Goal: Information Seeking & Learning: Learn about a topic

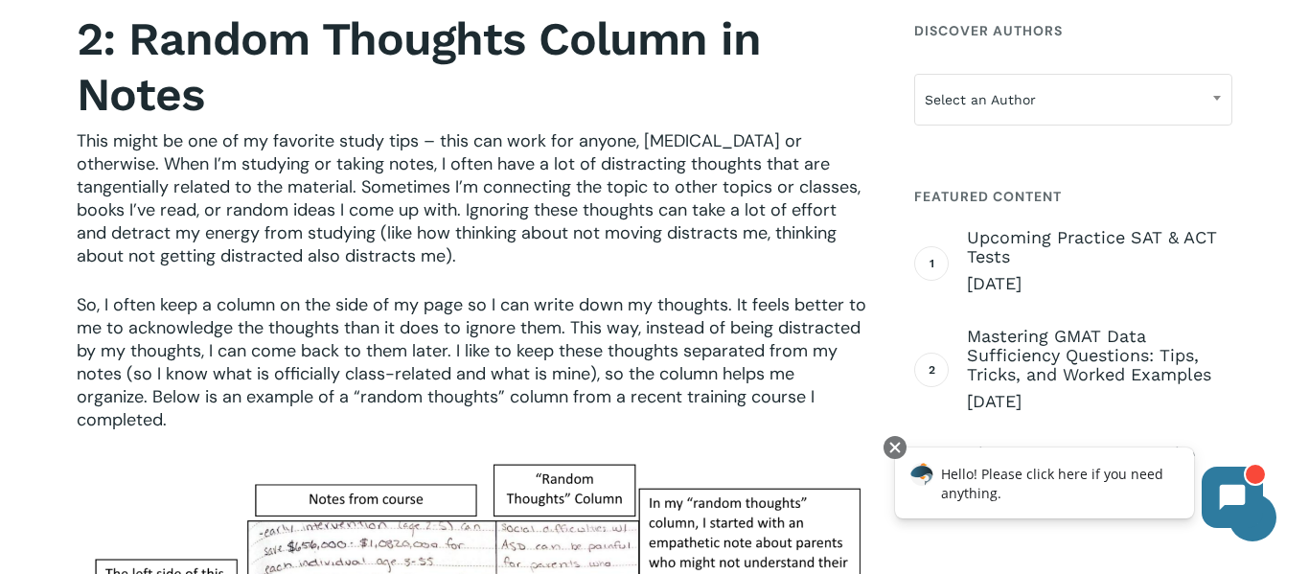
scroll to position [1813, 0]
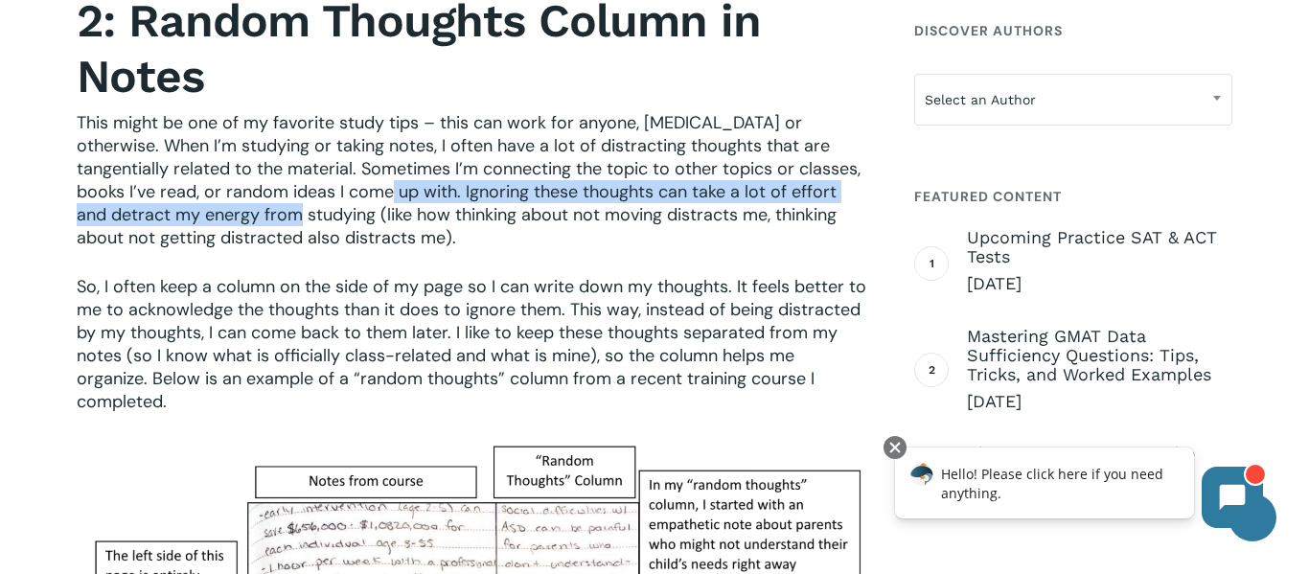
drag, startPoint x: 318, startPoint y: 192, endPoint x: 254, endPoint y: 217, distance: 68.9
click at [254, 217] on span "This might be one of my favorite study tips – this can work for anyone, [MEDICA…" at bounding box center [469, 180] width 784 height 138
copy span "Ignoring these thoughts can take a lot of effort and detract my energy from stu…"
click at [489, 155] on span "This might be one of my favorite study tips – this can work for anyone, [MEDICA…" at bounding box center [469, 180] width 784 height 138
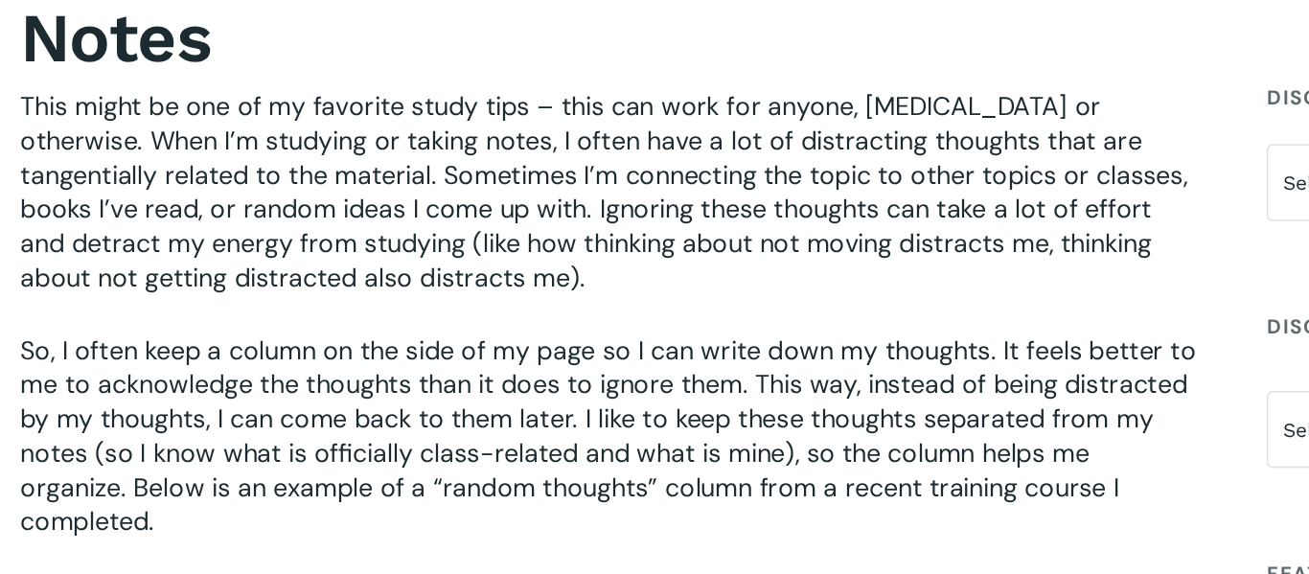
scroll to position [1832, 0]
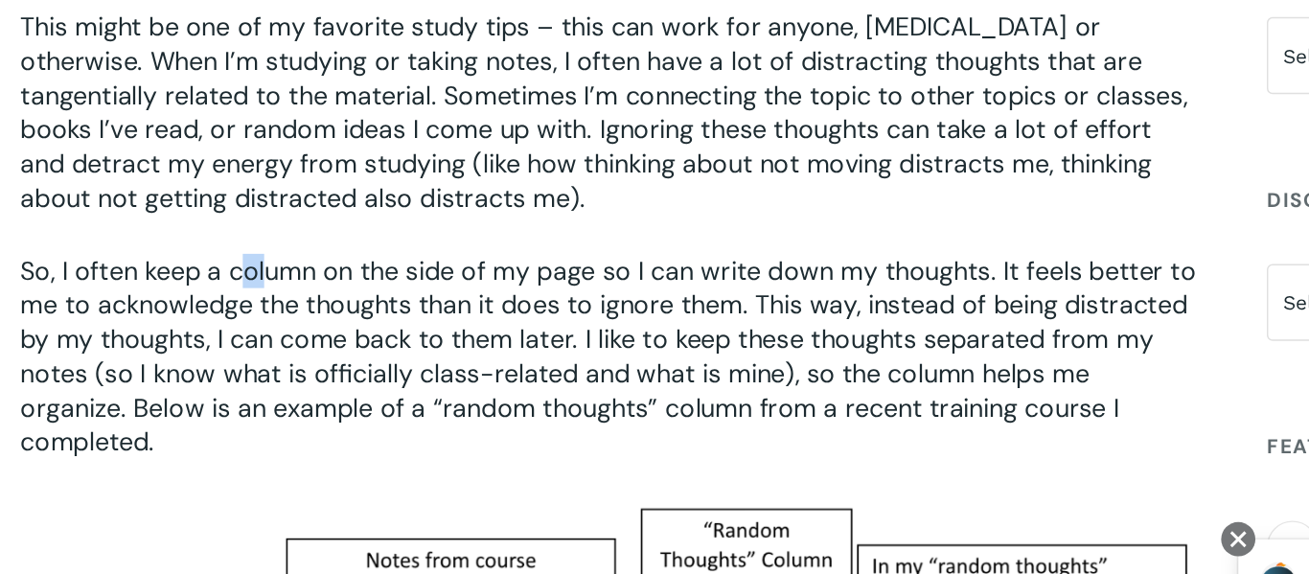
drag, startPoint x: 223, startPoint y: 268, endPoint x: 240, endPoint y: 278, distance: 18.9
click at [240, 278] on span "So, I often keep a column on the side of my page so I can write down my thought…" at bounding box center [471, 325] width 789 height 138
click at [298, 260] on span "So, I often keep a column on the side of my page so I can write down my thought…" at bounding box center [471, 325] width 789 height 138
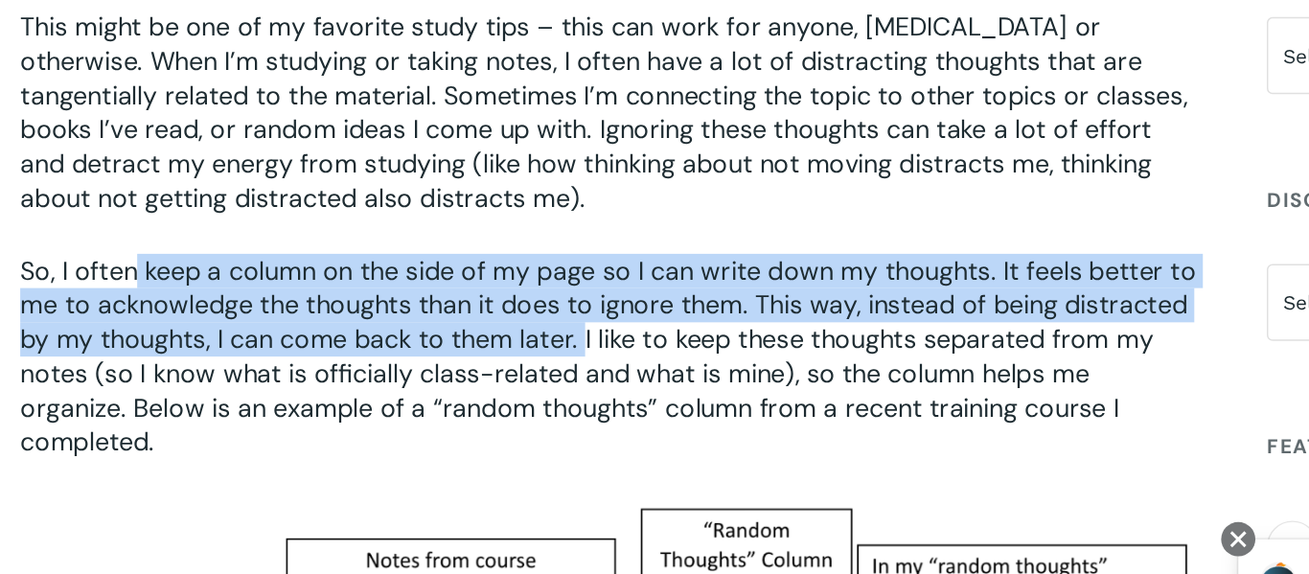
drag, startPoint x: 152, startPoint y: 272, endPoint x: 456, endPoint y: 320, distance: 307.5
click at [456, 320] on span "So, I often keep a column on the side of my page so I can write down my thought…" at bounding box center [471, 325] width 789 height 138
copy span "keep a column on the side of my page so I can write down my thoughts. It feels …"
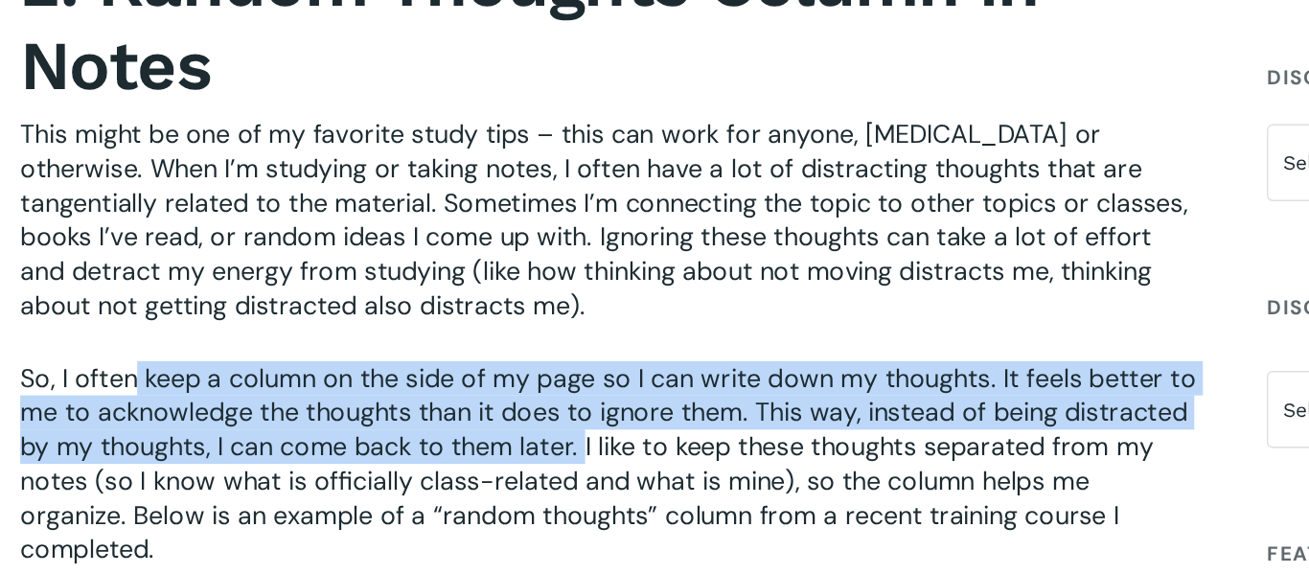
click at [593, 224] on p "This might be one of my favorite study tips – this can work for anyone, [MEDICA…" at bounding box center [472, 174] width 791 height 164
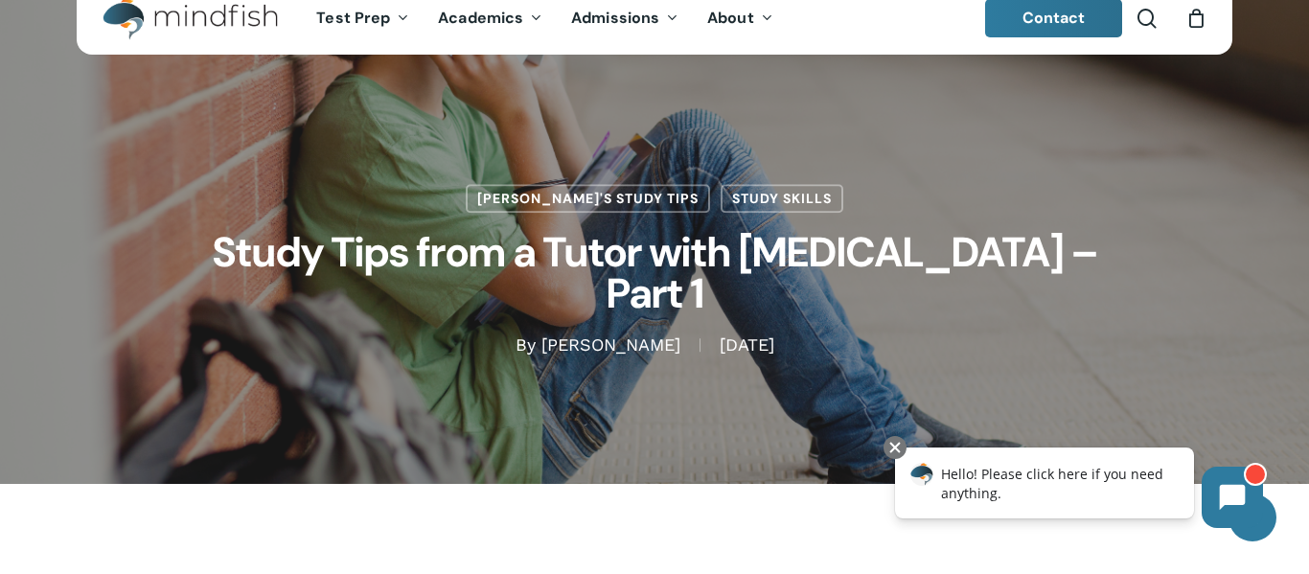
scroll to position [49, 0]
